Goal: Information Seeking & Learning: Find contact information

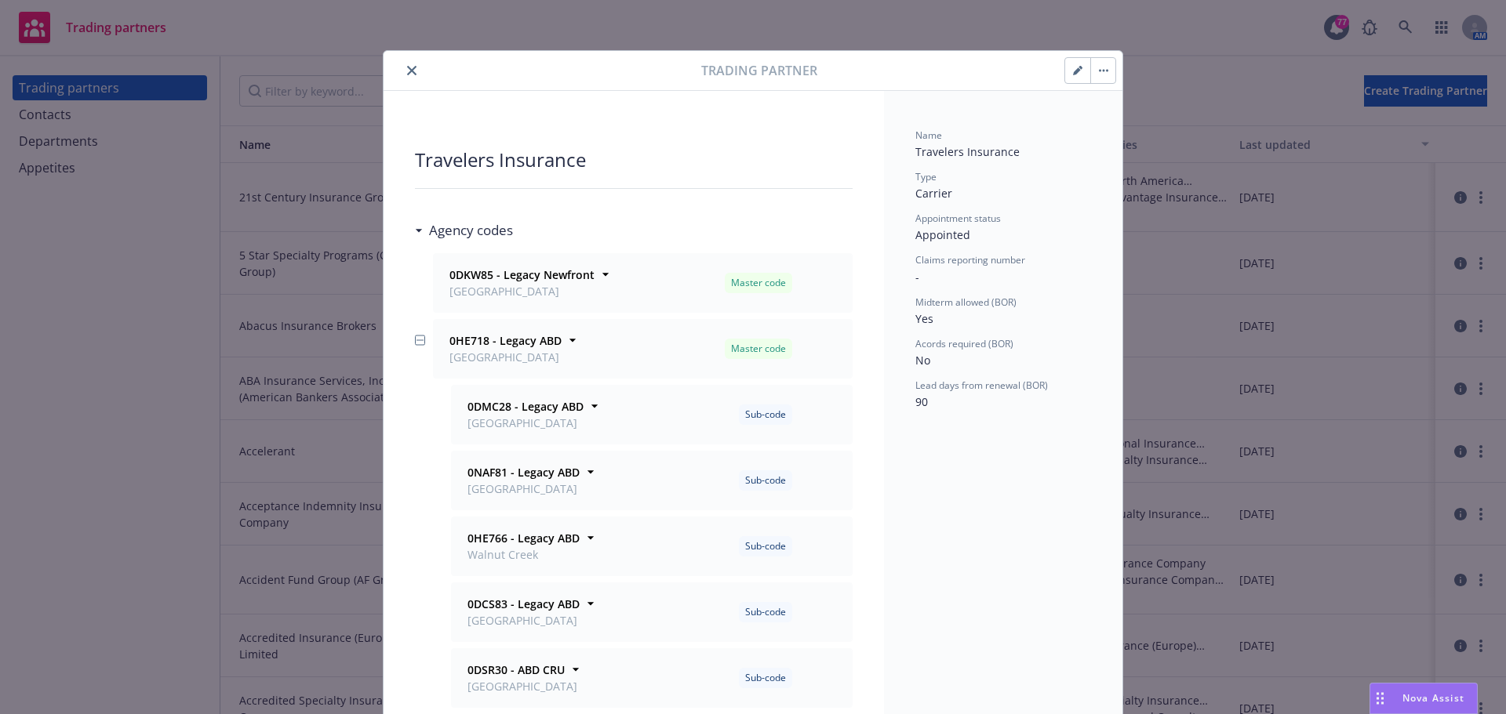
scroll to position [47, 0]
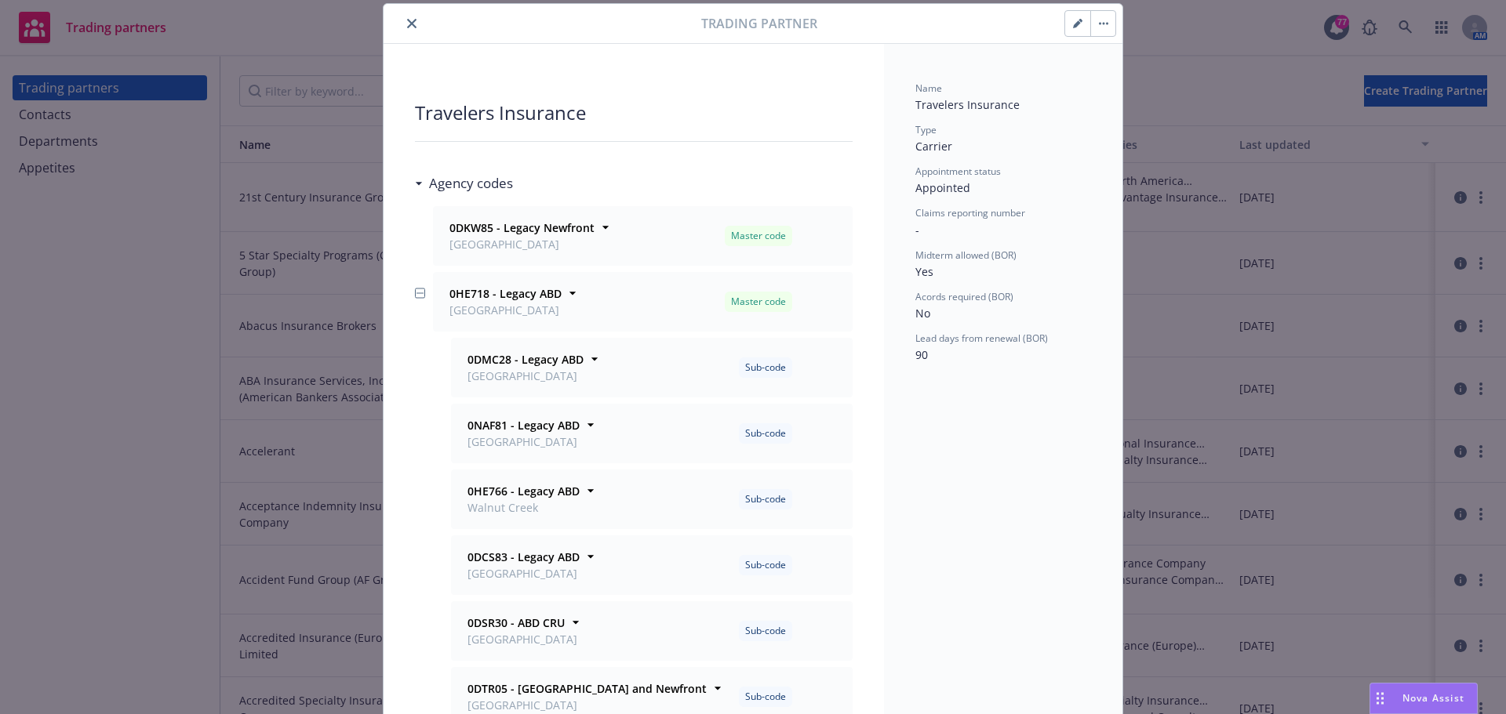
click at [402, 21] on button "close" at bounding box center [411, 23] width 19 height 19
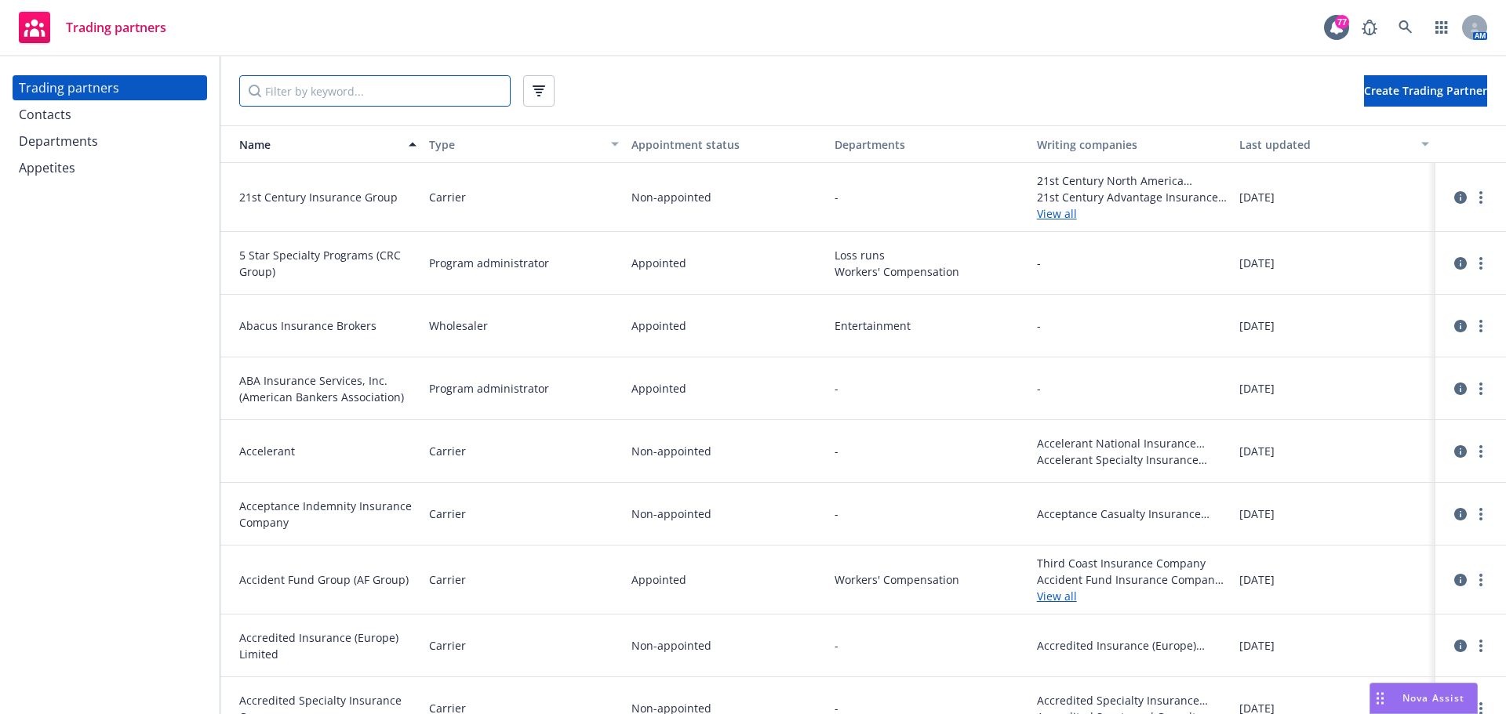
click at [303, 96] on input "Filter by keyword..." at bounding box center [374, 90] width 271 height 31
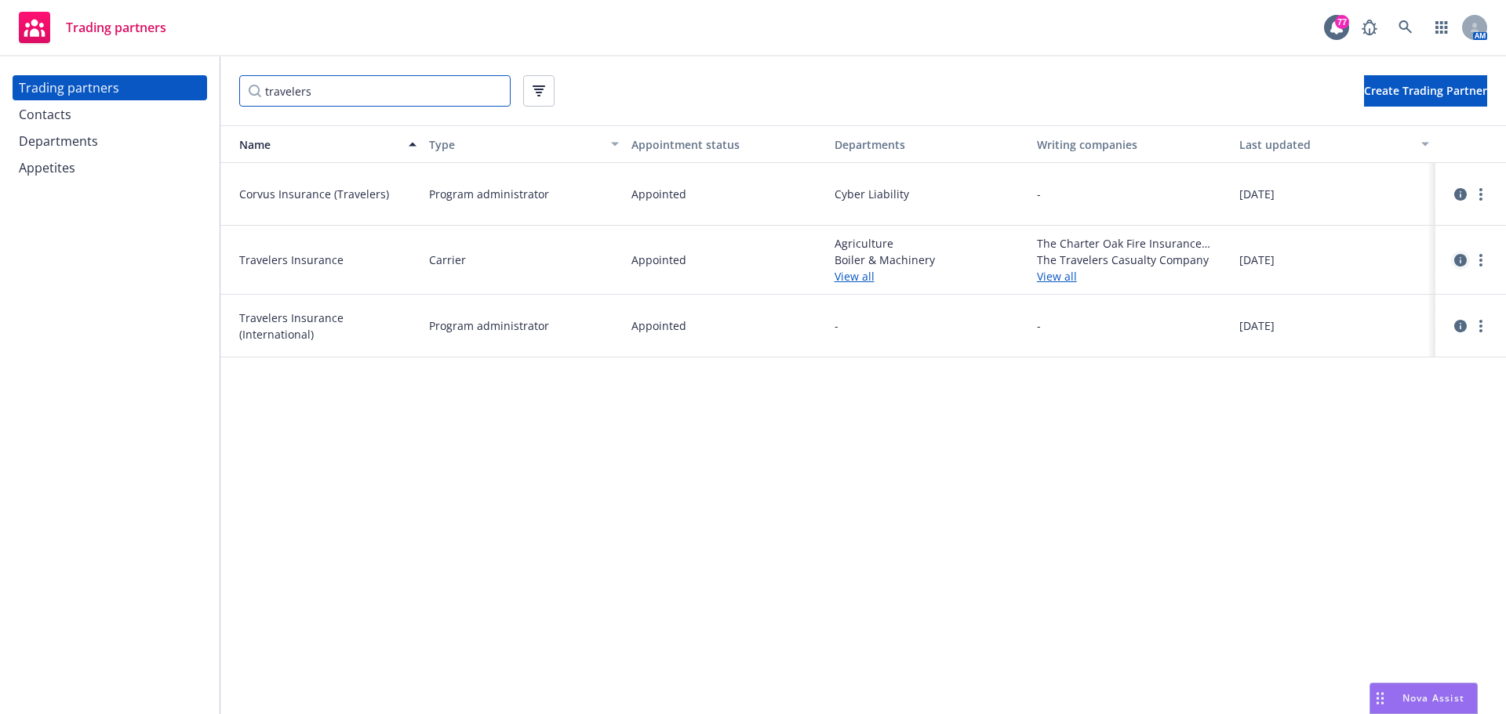
type input "travelers"
click at [1453, 254] on link "circleInformation" at bounding box center [1460, 260] width 19 height 19
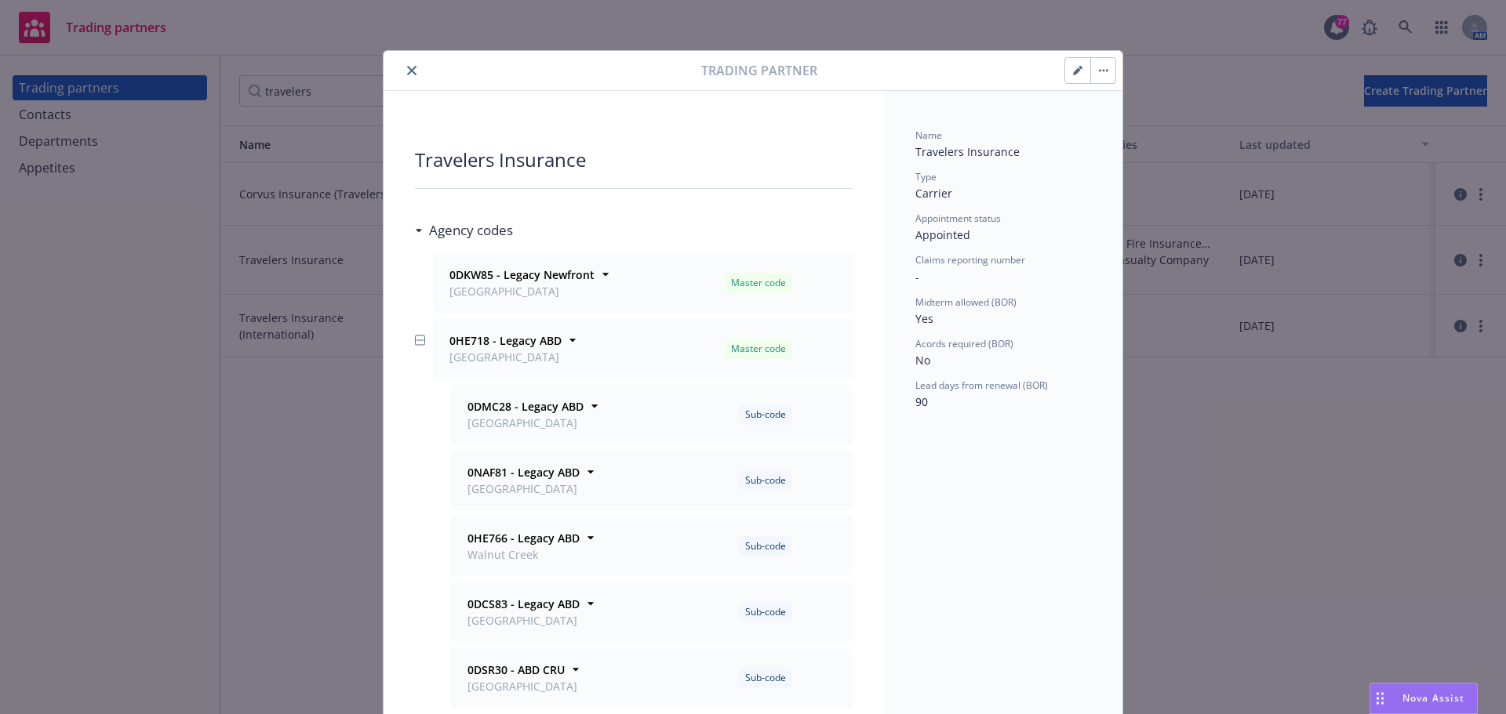
scroll to position [47, 0]
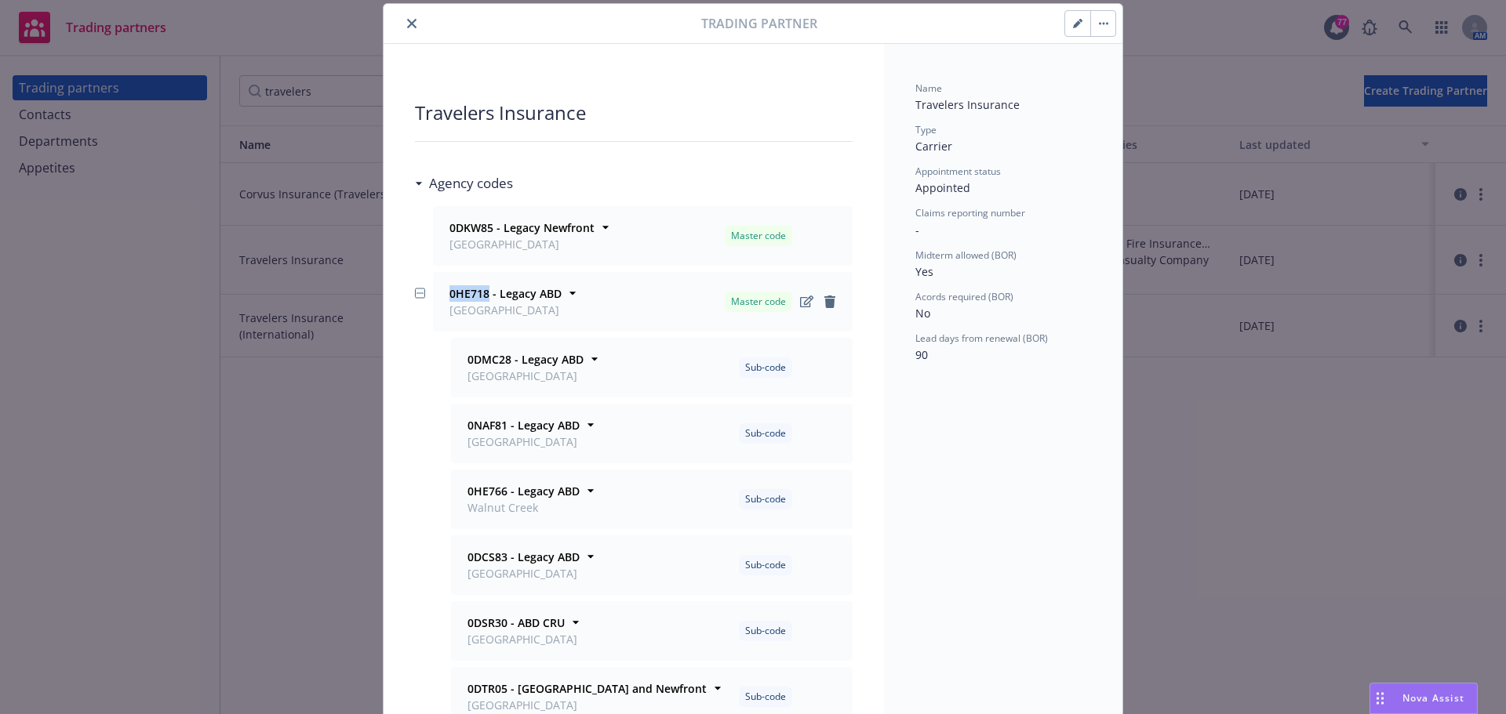
drag, startPoint x: 482, startPoint y: 296, endPoint x: 440, endPoint y: 295, distance: 42.4
click at [446, 295] on div "0HE718 - Legacy ABD [GEOGRAPHIC_DATA]" at bounding box center [503, 301] width 115 height 33
copy strong "0HE718"
click at [407, 20] on icon "close" at bounding box center [411, 23] width 9 height 9
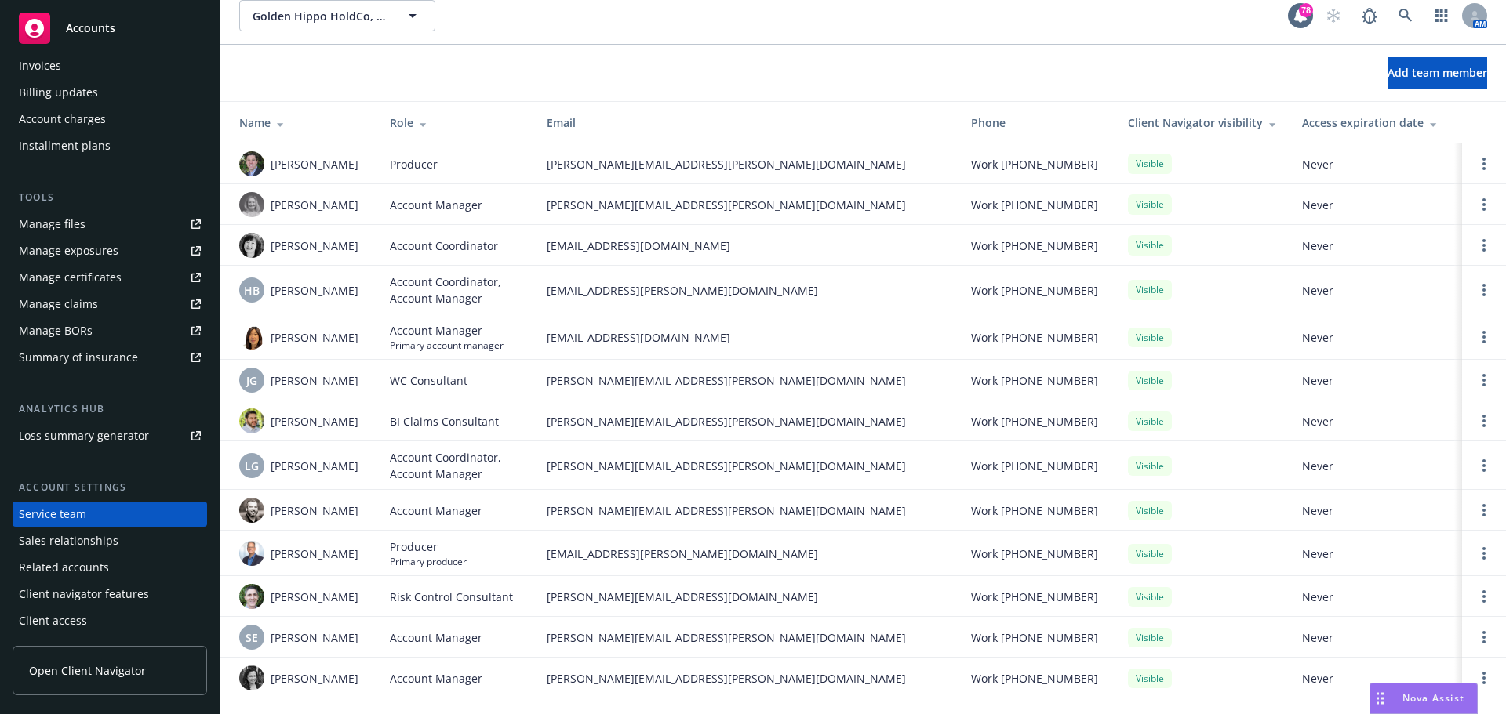
scroll to position [16, 0]
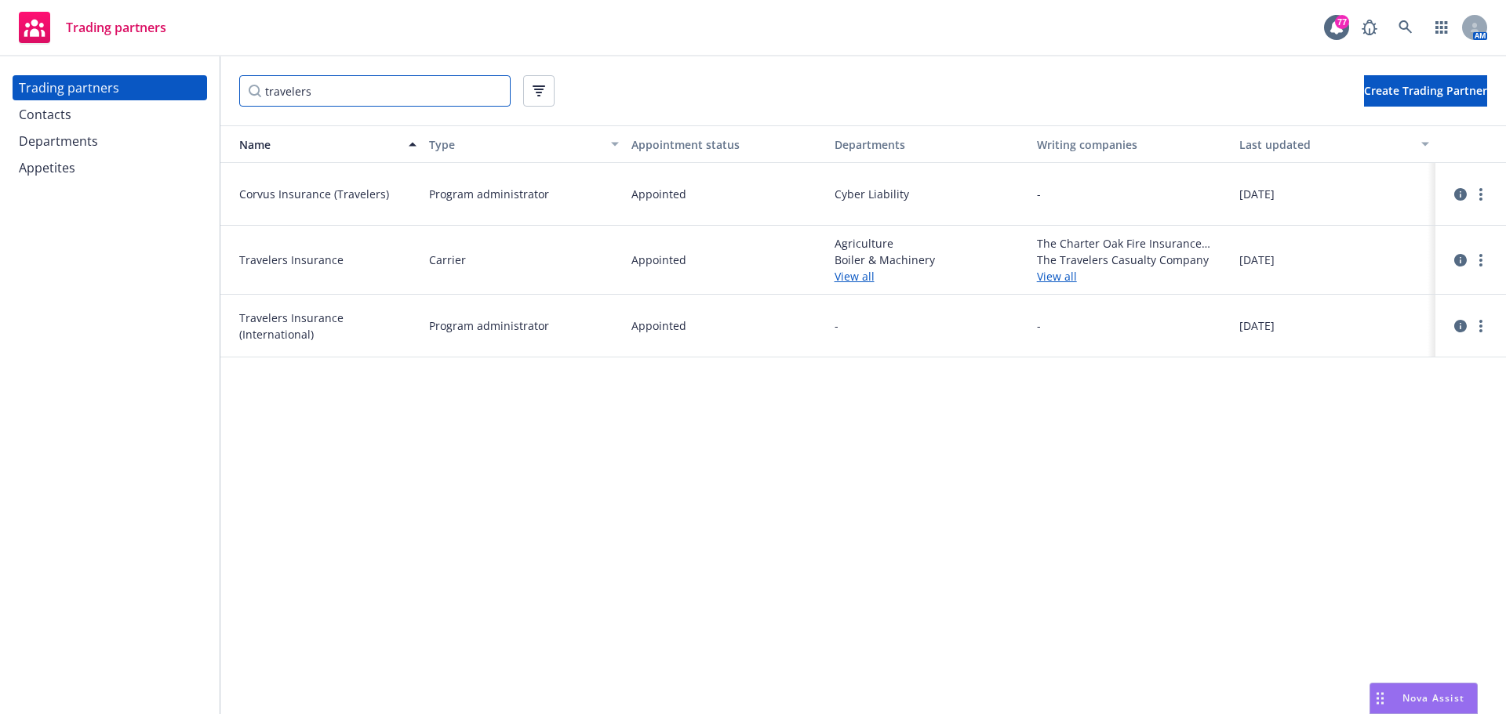
click at [332, 93] on input "travelers" at bounding box center [374, 90] width 271 height 31
drag, startPoint x: 347, startPoint y: 87, endPoint x: 137, endPoint y: 72, distance: 210.7
click at [140, 74] on div "Trading partners Contacts Departments Appetites travelers Create Trading Partne…" at bounding box center [753, 385] width 1506 height 658
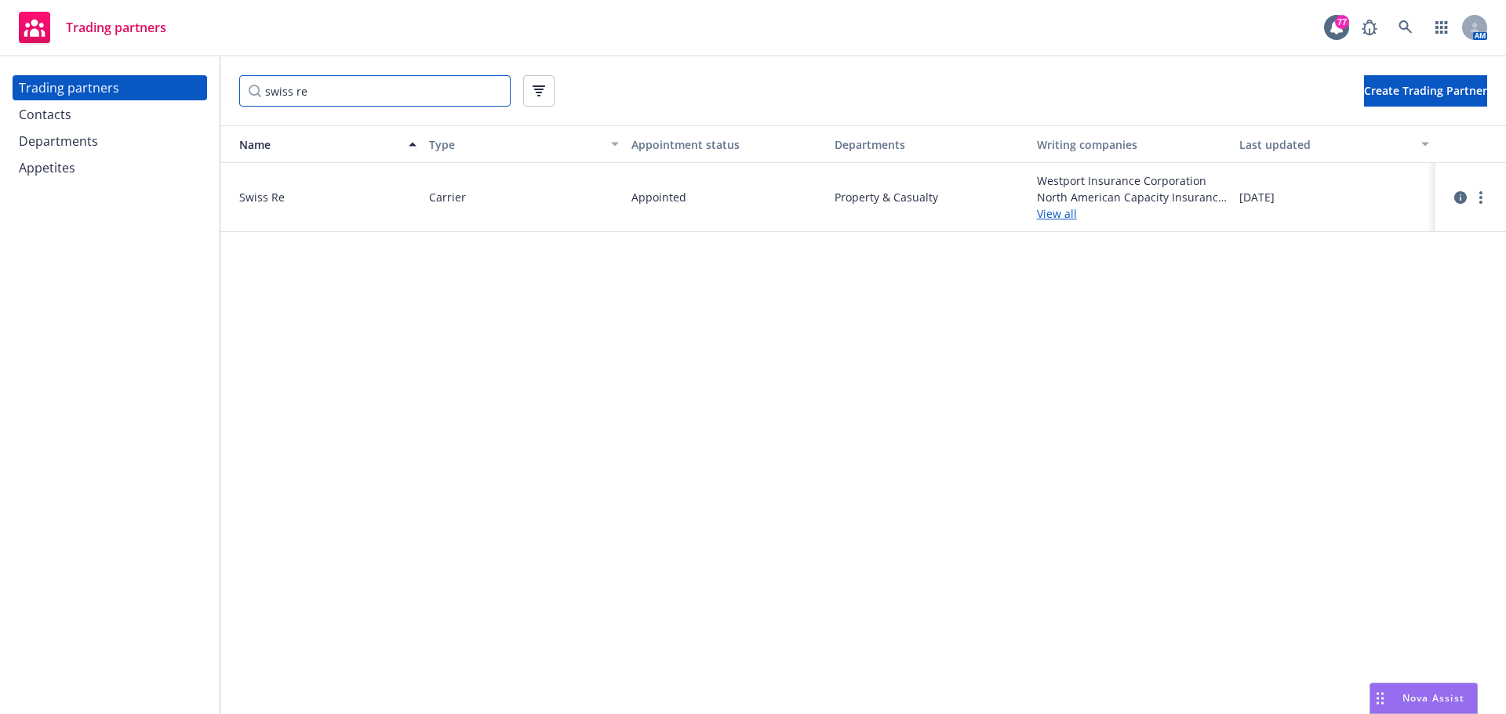
type input "swiss re"
click at [1058, 212] on link "View all" at bounding box center [1132, 213] width 190 height 16
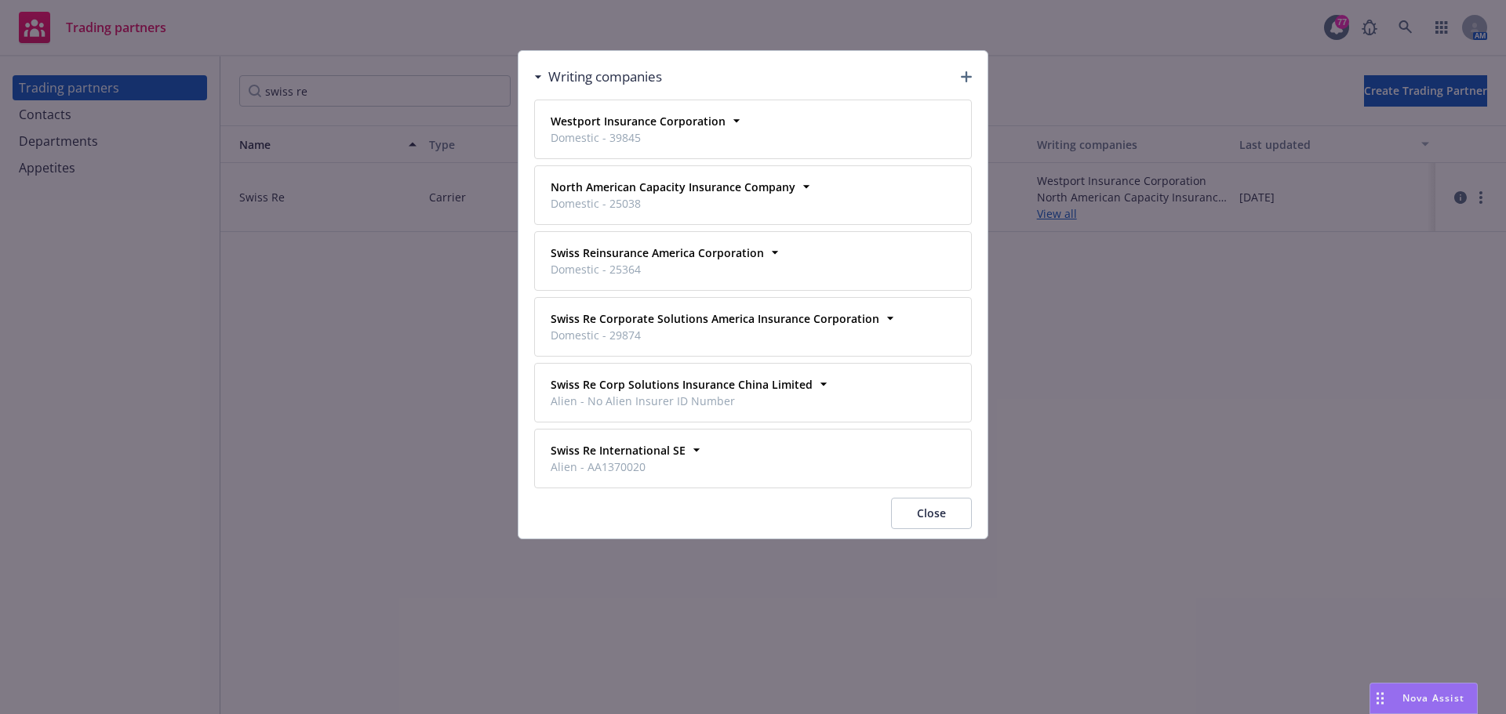
click at [927, 510] on button "Close" at bounding box center [931, 513] width 81 height 31
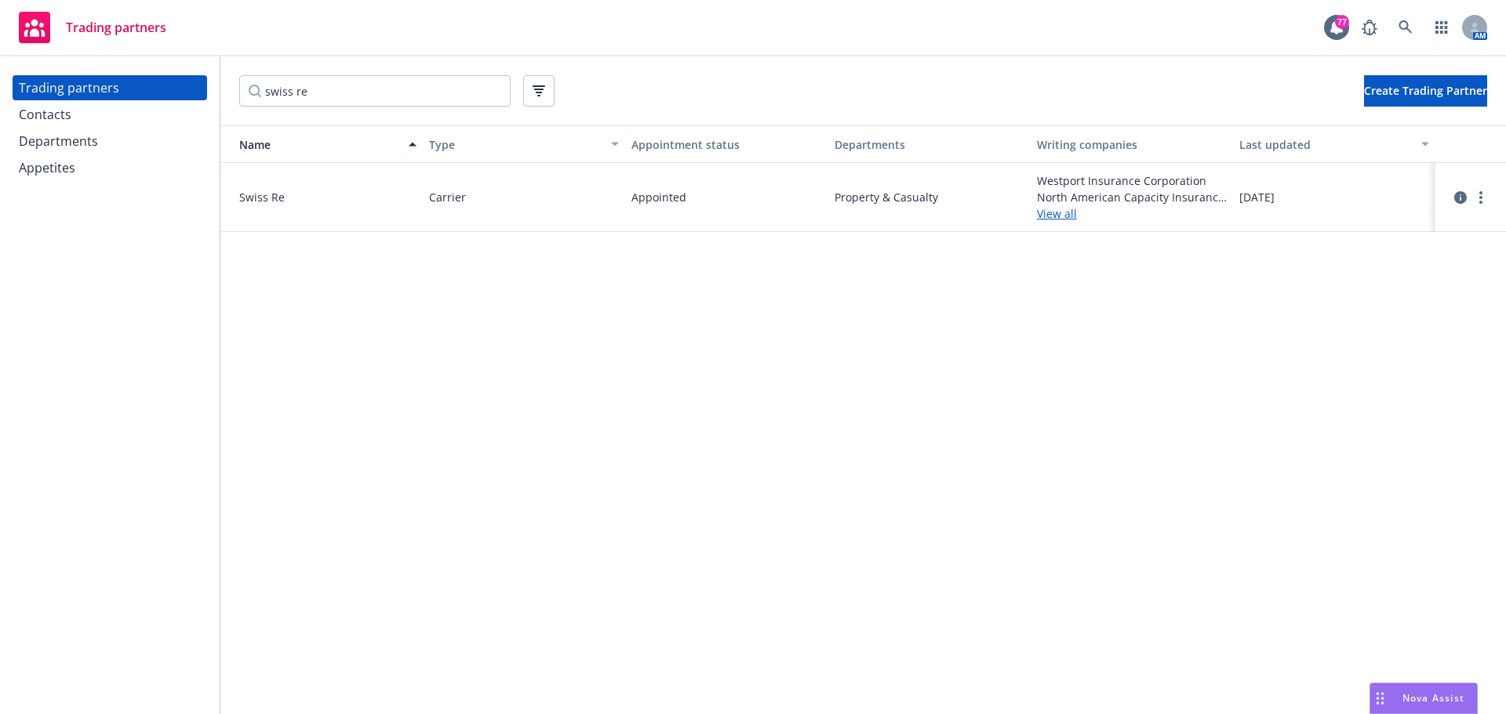
click at [77, 102] on div "Contacts" at bounding box center [110, 114] width 182 height 25
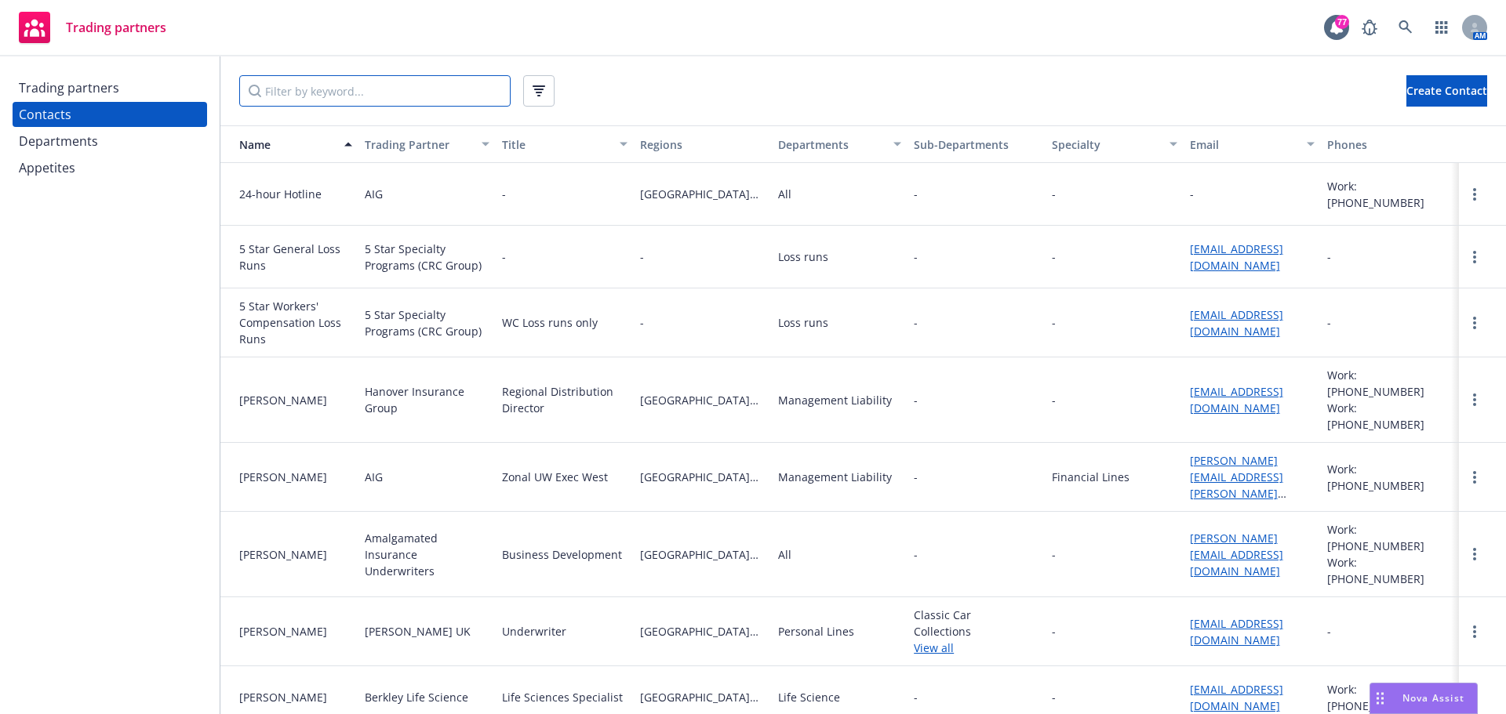
click at [306, 96] on input "Filter by keyword..." at bounding box center [374, 90] width 271 height 31
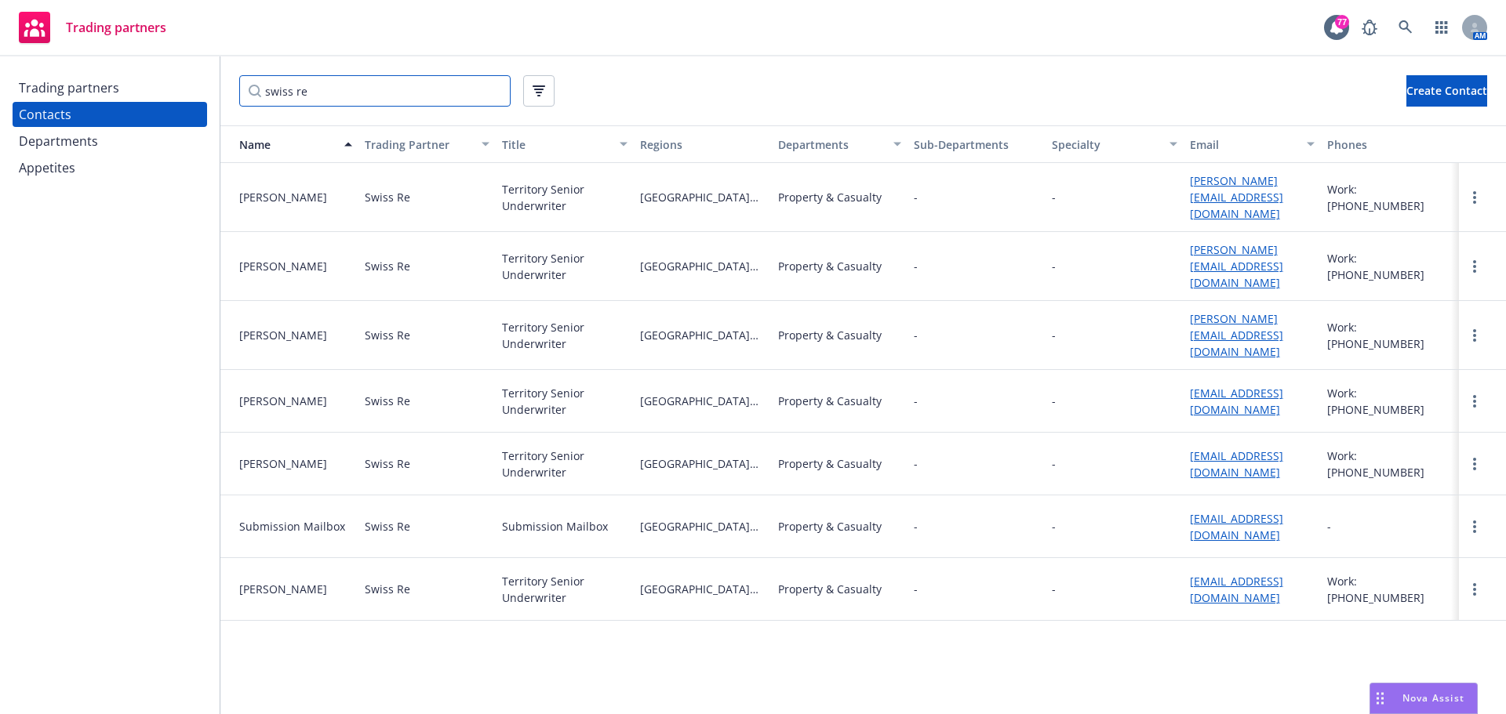
type input "swiss re"
click at [71, 91] on div "Trading partners" at bounding box center [69, 87] width 100 height 25
